Goal: Transaction & Acquisition: Purchase product/service

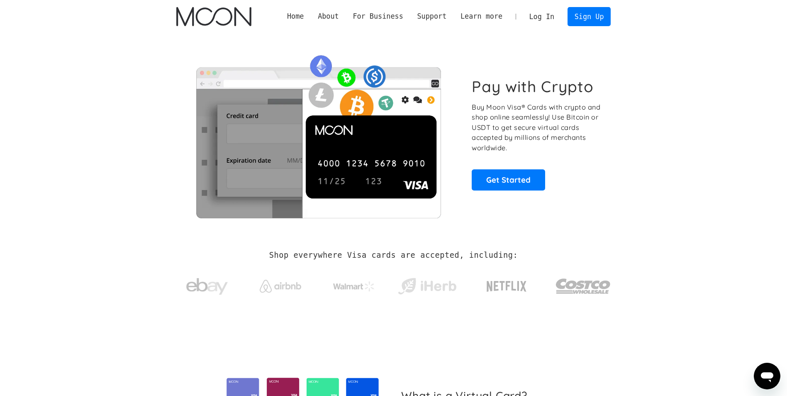
click at [546, 10] on link "Log In" at bounding box center [541, 16] width 39 height 18
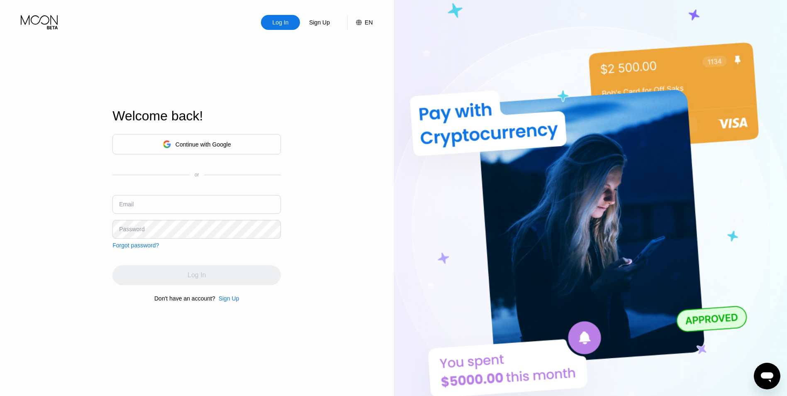
drag, startPoint x: 169, startPoint y: 178, endPoint x: 163, endPoint y: 208, distance: 30.7
click at [169, 185] on div "Continue with Google or Email Password Forgot password?" at bounding box center [196, 191] width 168 height 114
click at [162, 209] on input "text" at bounding box center [196, 204] width 168 height 19
type input "[EMAIL_ADDRESS][DOMAIN_NAME]"
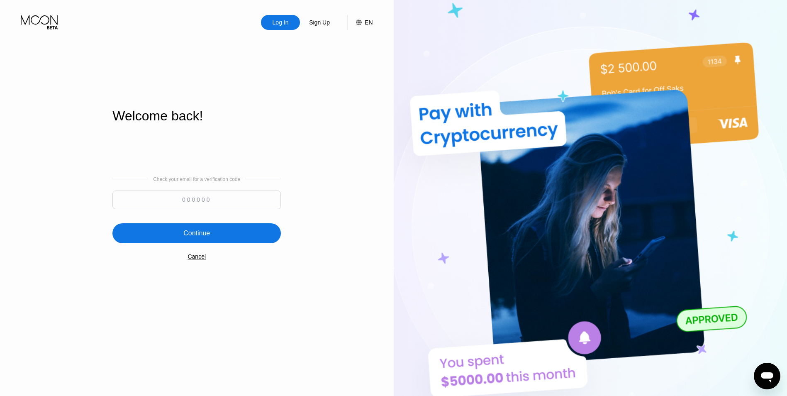
click at [206, 206] on input at bounding box center [196, 199] width 168 height 19
type input "487809"
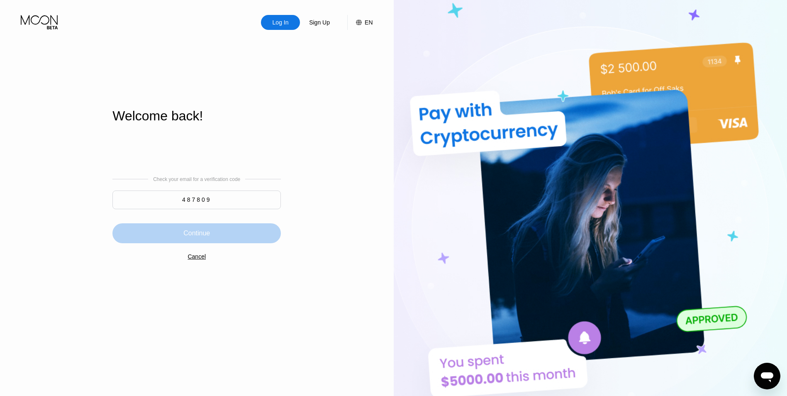
click at [207, 231] on div "Continue" at bounding box center [196, 233] width 27 height 8
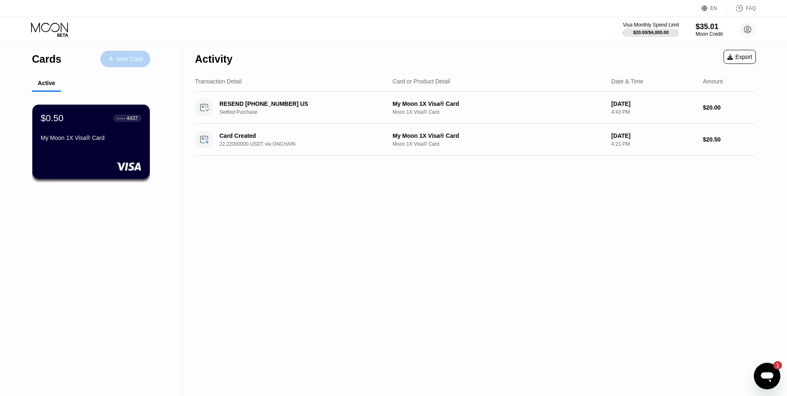
click at [127, 61] on div "New Card" at bounding box center [130, 59] width 26 height 7
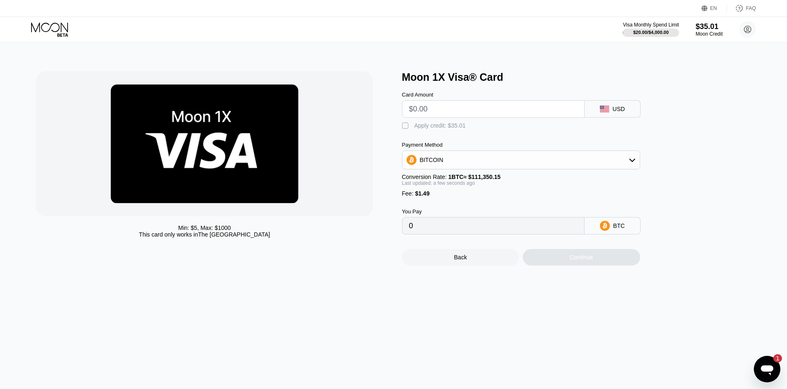
type input "$2"
type input "0.00003135"
type input "$20"
type input "0.00019300"
type input "$20"
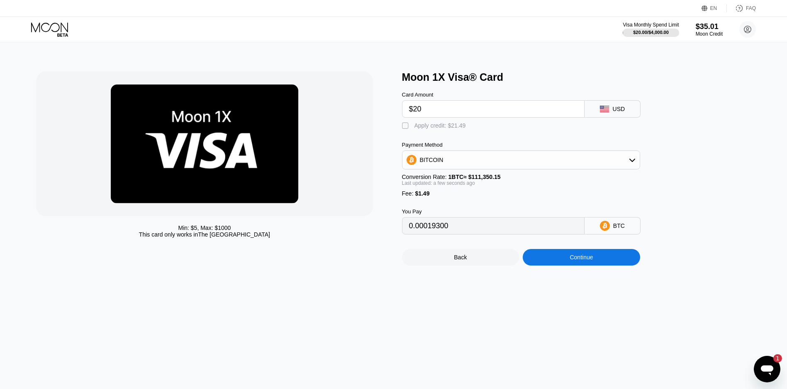
click at [456, 130] on div " Apply credit: $21.49" at bounding box center [436, 126] width 68 height 8
click at [459, 124] on div "Apply credit: $21.49" at bounding box center [439, 125] width 51 height 7
click at [457, 124] on div "Apply credit: $21.49" at bounding box center [439, 125] width 51 height 7
type input "0"
click at [471, 106] on input "$20" at bounding box center [493, 109] width 168 height 17
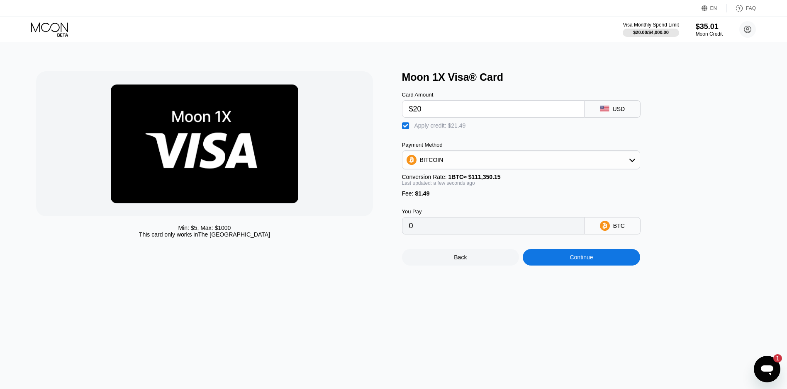
click at [471, 106] on input "$20" at bounding box center [493, 109] width 168 height 17
click at [471, 107] on input "$20" at bounding box center [493, 109] width 168 height 17
drag, startPoint x: 471, startPoint y: 107, endPoint x: 122, endPoint y: 84, distance: 349.9
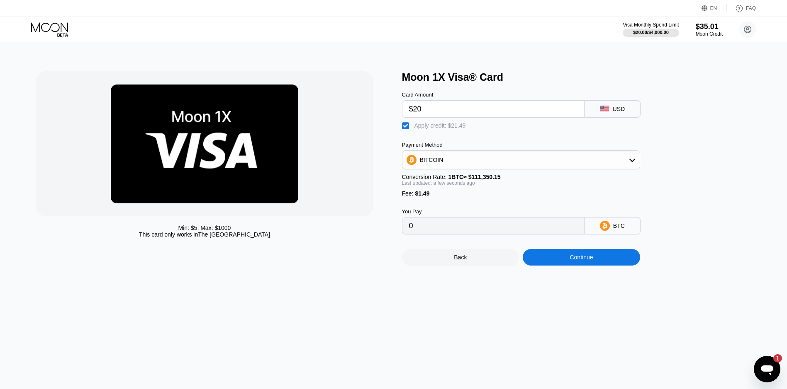
click at [126, 83] on div "Min: $ 5 , Max: $ 1000 This card only works in The United States Moon 1X Visa® …" at bounding box center [393, 168] width 714 height 194
type input "$3"
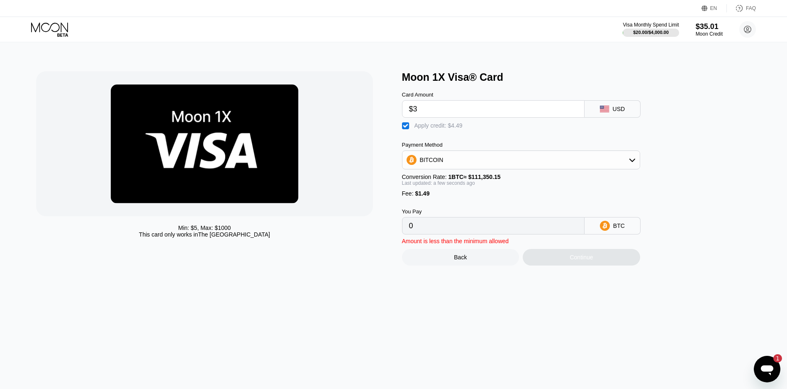
type input "$35"
type input "0.00001329"
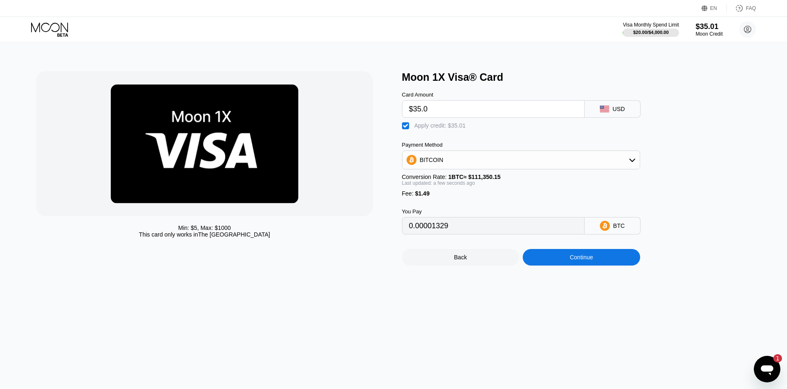
type input "$35.01"
type input "0.00001338"
type input "$35.01"
click at [761, 170] on div "Min: $ 5 , Max: $ 1000 This card only works in The United States Moon 1X Visa® …" at bounding box center [393, 215] width 793 height 347
drag, startPoint x: 721, startPoint y: 209, endPoint x: 711, endPoint y: 210, distance: 10.0
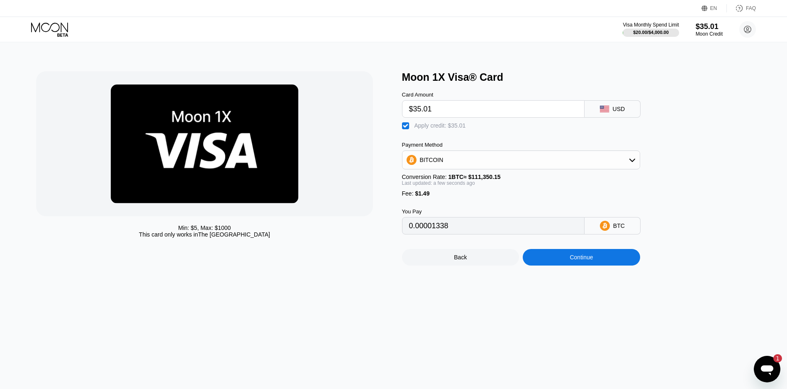
click at [720, 209] on div "Moon 1X Visa® Card Card Amount $35.01 USD  Apply credit: $35.01 Payment Method…" at bounding box center [580, 168] width 357 height 194
click at [606, 266] on div "Continue" at bounding box center [581, 257] width 117 height 17
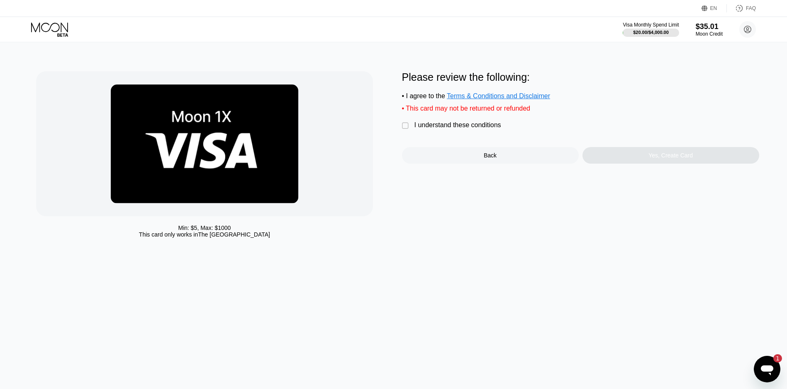
click at [469, 129] on div "I understand these conditions" at bounding box center [457, 125] width 87 height 7
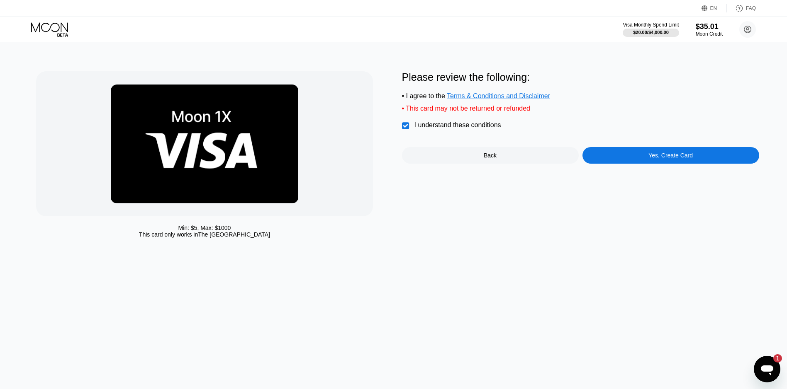
click at [644, 161] on div "Yes, Create Card" at bounding box center [670, 155] width 177 height 17
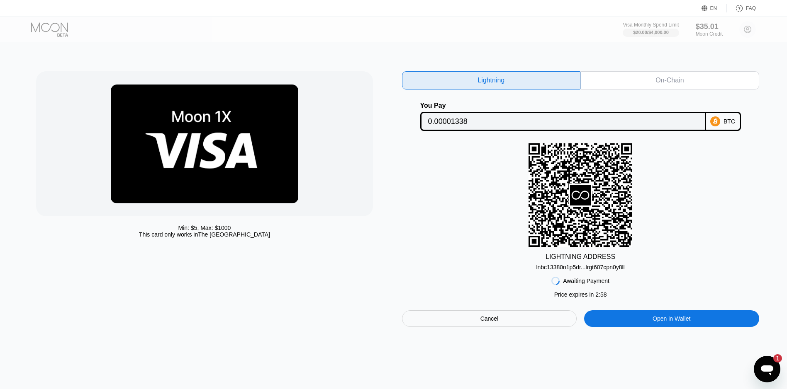
click at [517, 325] on div "Cancel" at bounding box center [489, 319] width 175 height 17
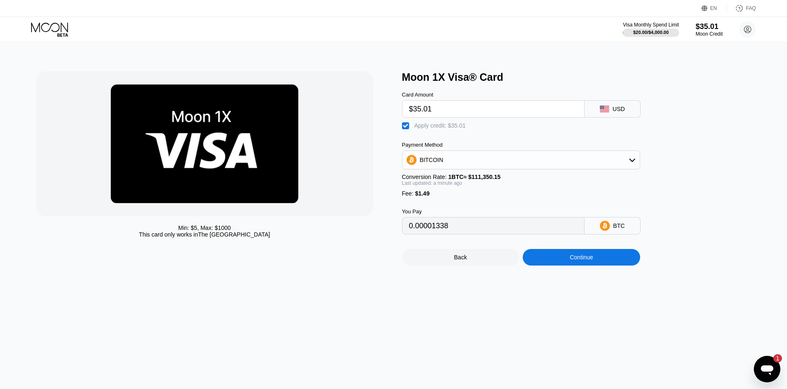
click at [427, 126] on div "Apply credit: $35.01" at bounding box center [439, 125] width 51 height 7
type input "0.00001338"
click at [619, 154] on div "Payment Method BITCOIN" at bounding box center [521, 156] width 238 height 28
click at [619, 157] on div "BITCOIN" at bounding box center [520, 160] width 237 height 17
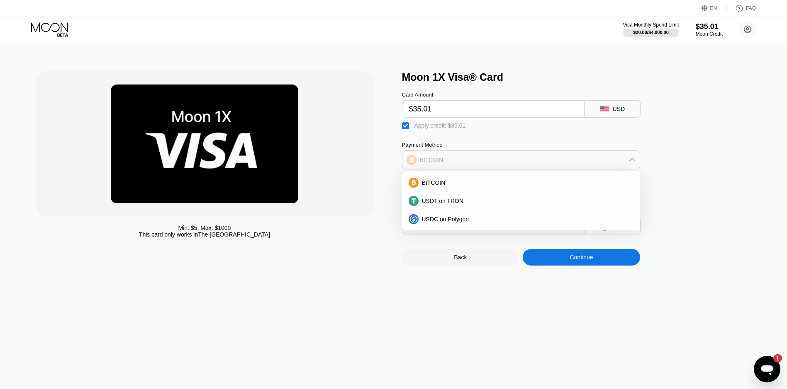
click at [618, 159] on div "BITCOIN" at bounding box center [520, 160] width 237 height 17
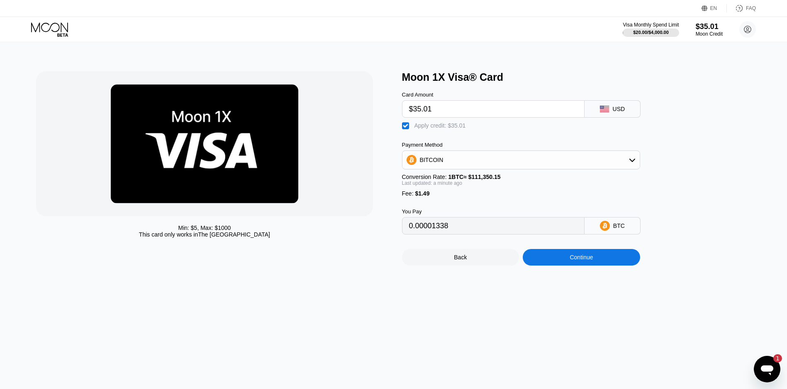
click at [527, 110] on input "$35.01" at bounding box center [493, 109] width 168 height 17
type input "$35.0"
type input "0.00001329"
type input "$3"
type input "0"
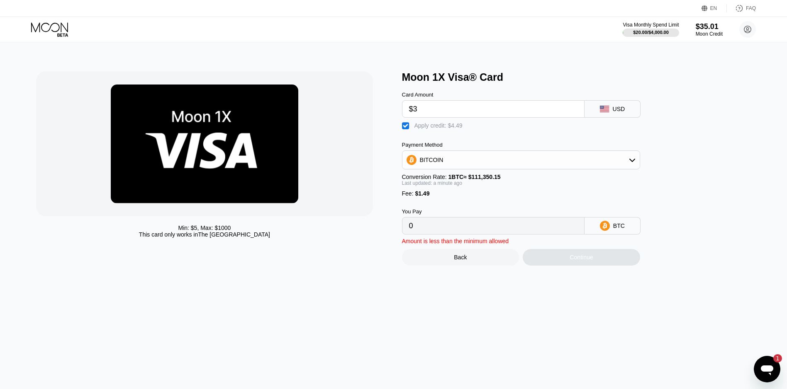
type input "$35"
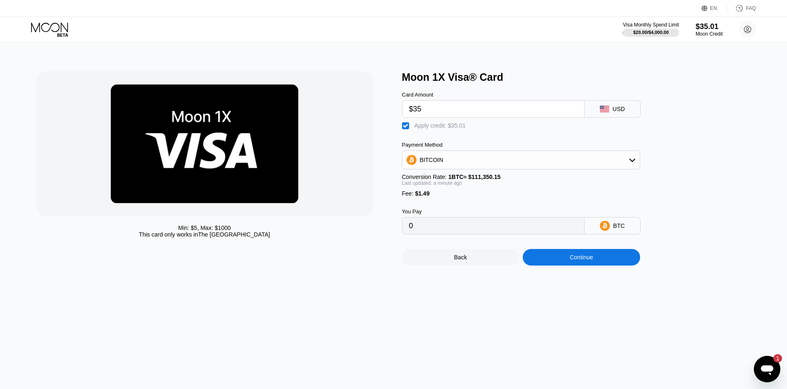
type input "0.00001329"
type input "$35.4"
type input "0.00001688"
type input "$35."
type input "0.00001329"
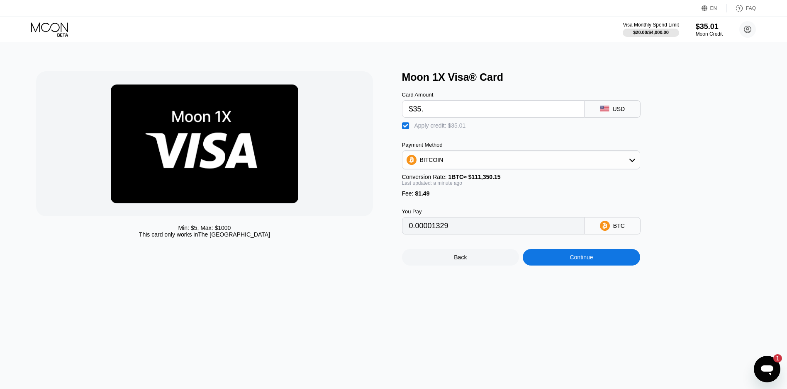
type input "$35.2"
type input "0.00001509"
type input "$35."
type input "0.00001329"
type input "$35.1"
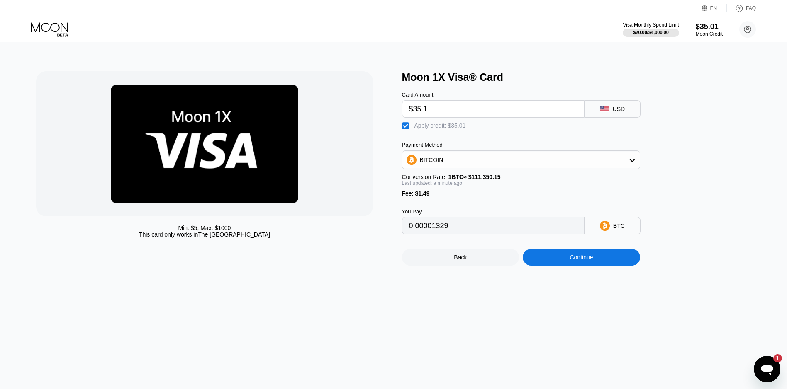
type input "0.00001419"
type input "$35."
type input "0.00001329"
type input "$3"
type input "0"
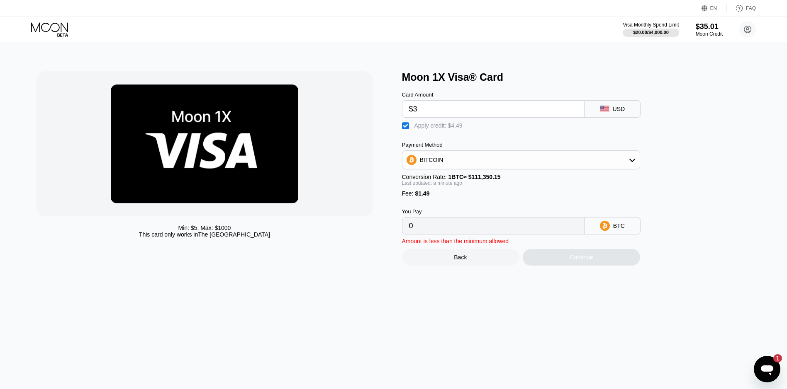
type input "$34"
type input "0.00000431"
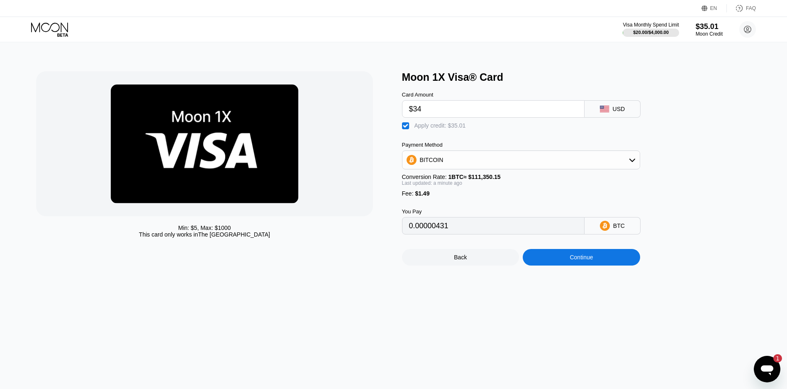
type input "$3"
type input "0"
type input "$33.53"
type input "0.00000009"
type input "$33.5"
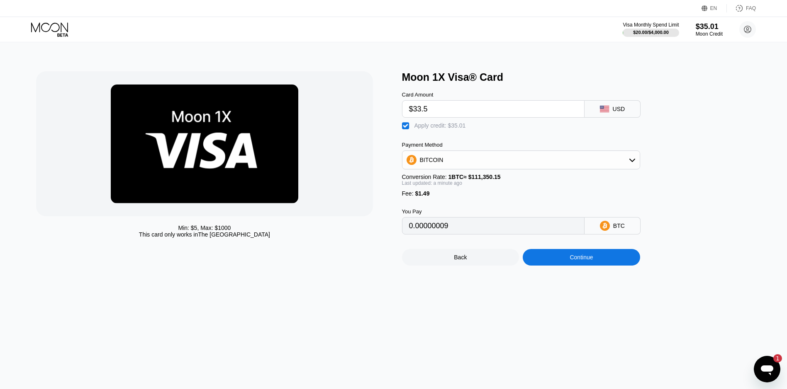
type input "0"
type input "$33.52"
click at [603, 266] on div "Continue" at bounding box center [581, 257] width 117 height 17
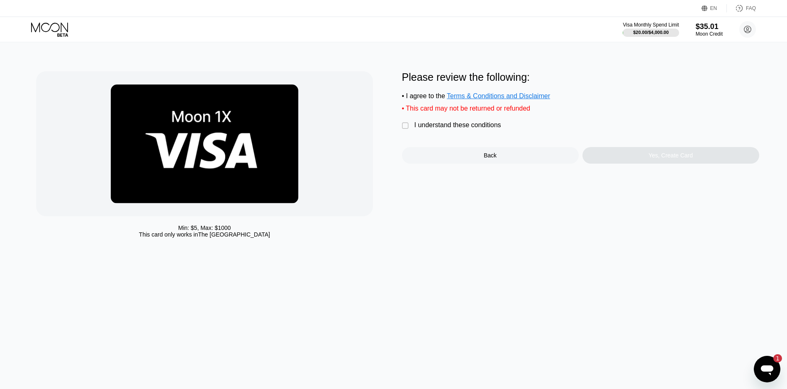
click at [484, 130] on div " I understand these conditions" at bounding box center [453, 126] width 103 height 9
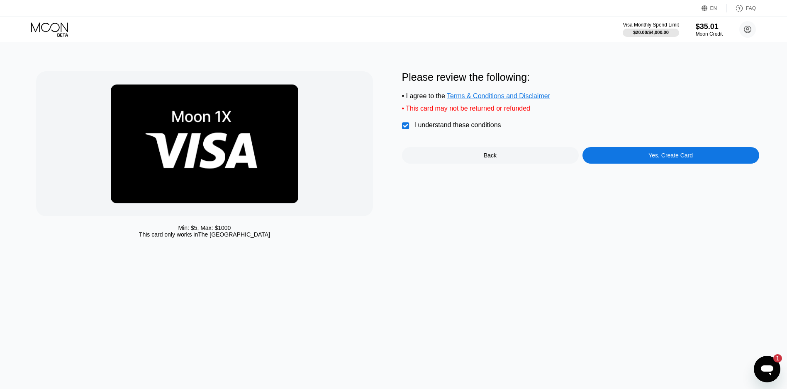
click at [655, 159] on div "Yes, Create Card" at bounding box center [670, 155] width 44 height 7
